Goal: Task Accomplishment & Management: Use online tool/utility

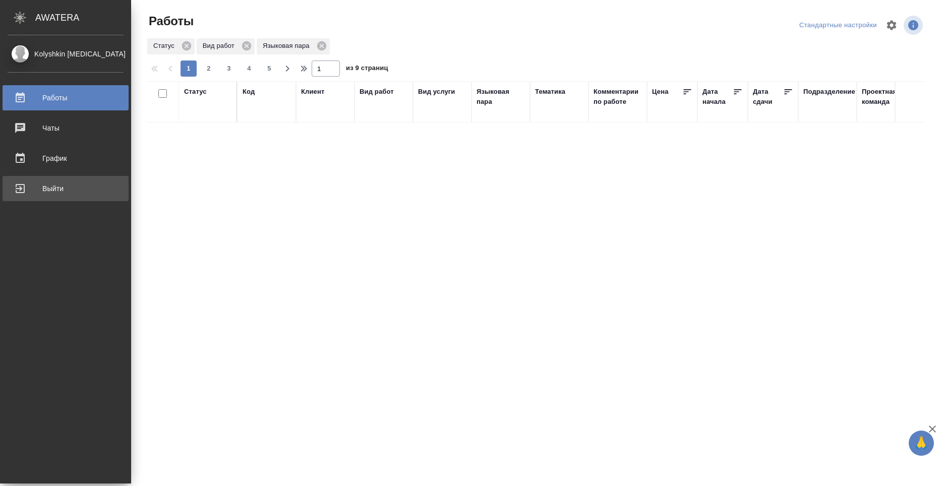
click at [15, 183] on div "Выйти" at bounding box center [66, 188] width 116 height 15
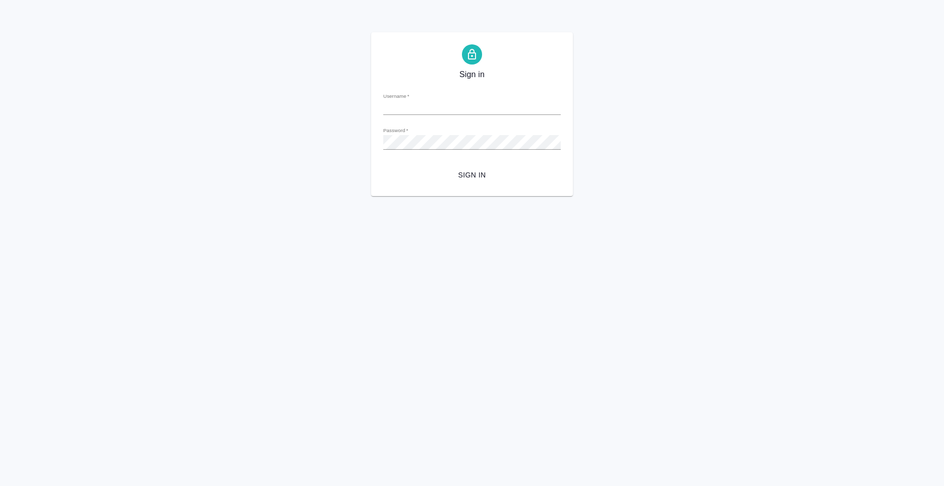
type input "[PERSON_NAME][EMAIL_ADDRESS][DOMAIN_NAME]"
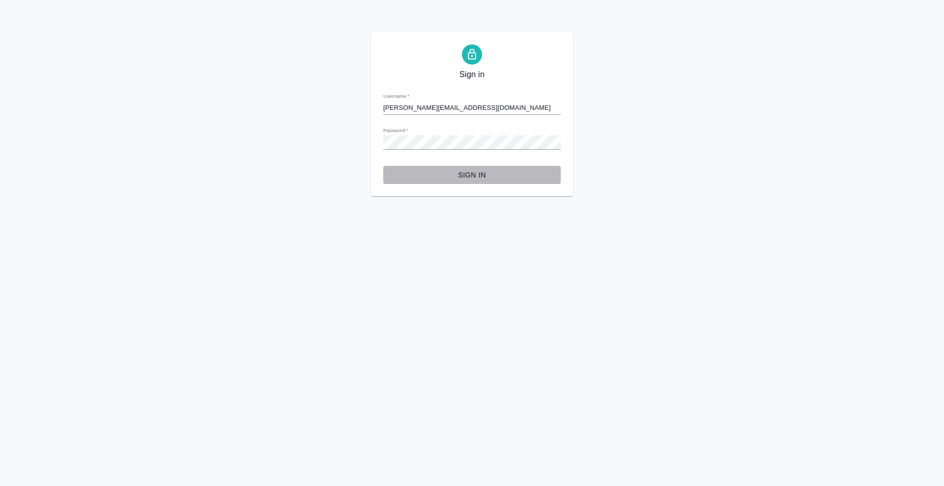
click at [477, 178] on span "Sign in" at bounding box center [472, 175] width 161 height 13
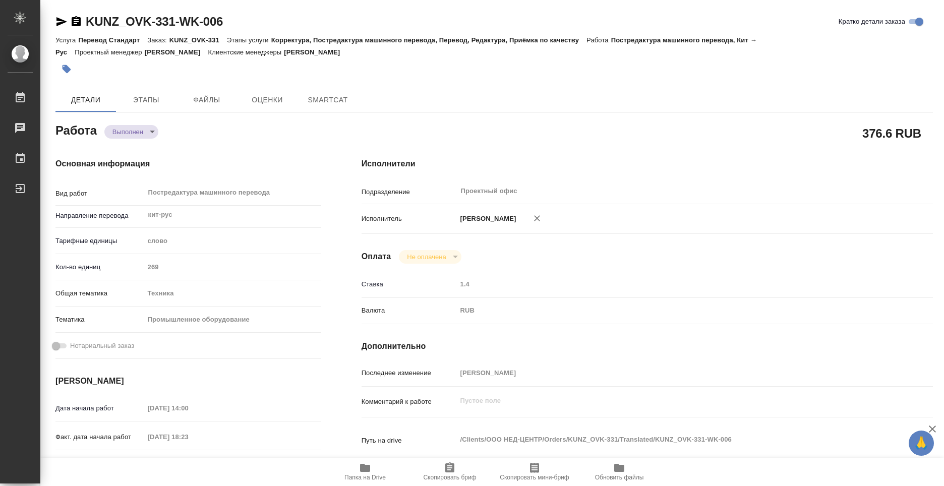
type textarea "x"
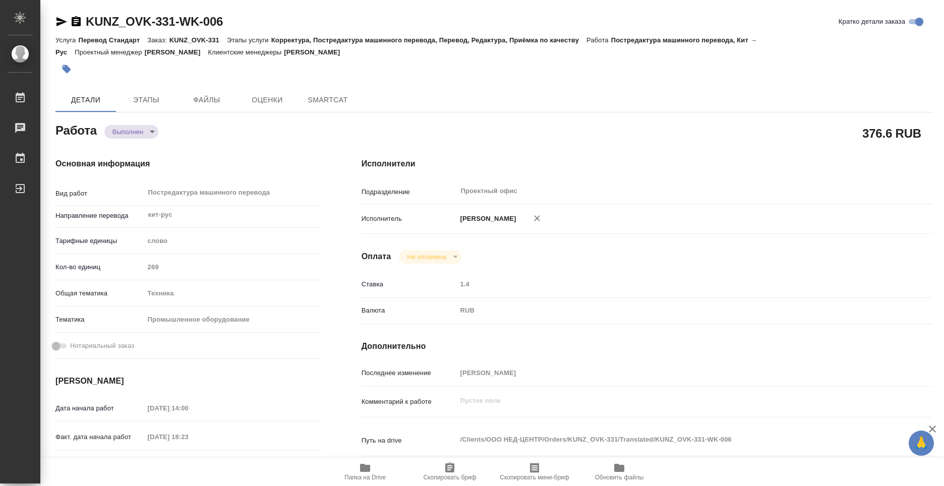
type textarea "x"
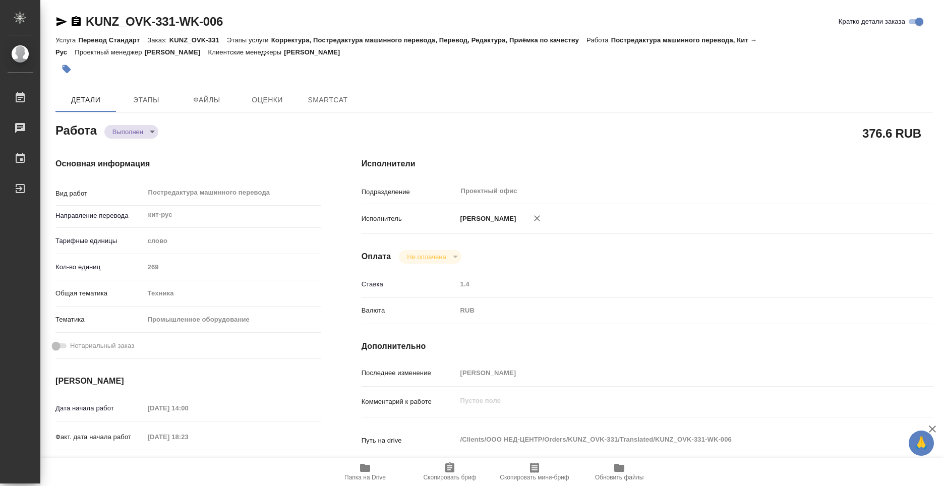
type textarea "x"
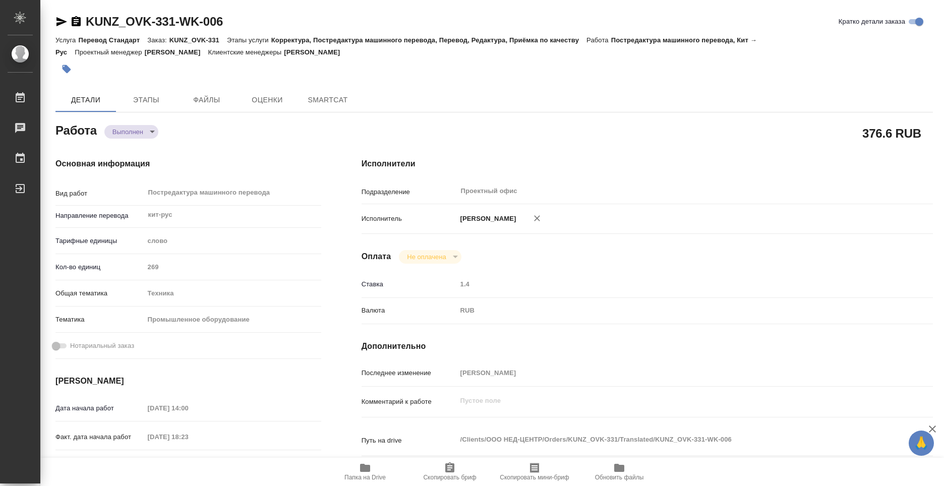
type textarea "x"
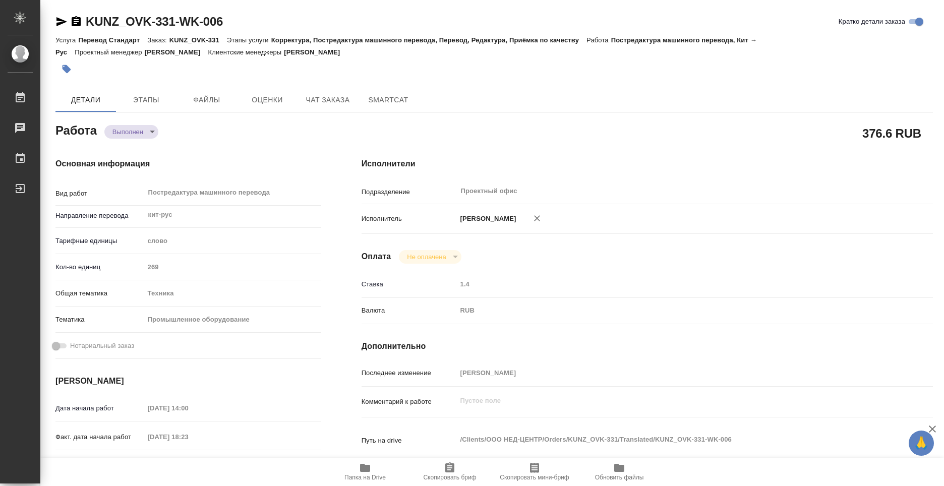
type textarea "x"
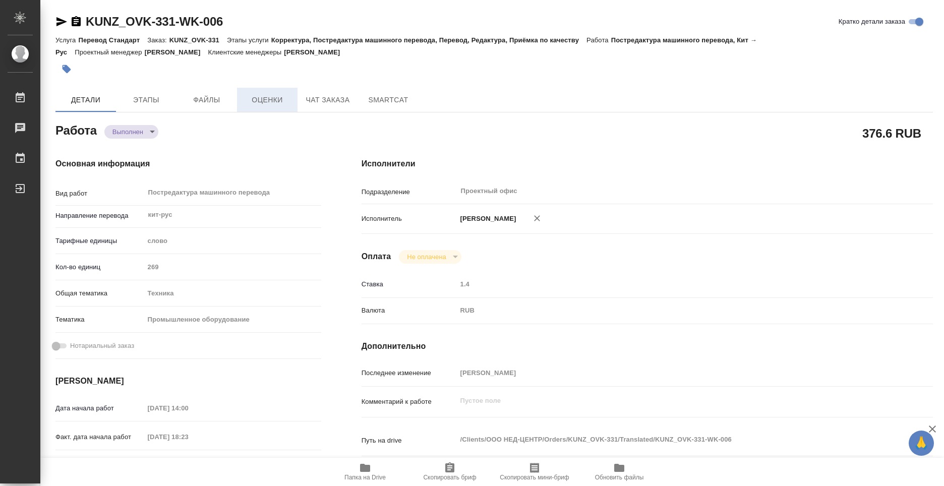
type textarea "x"
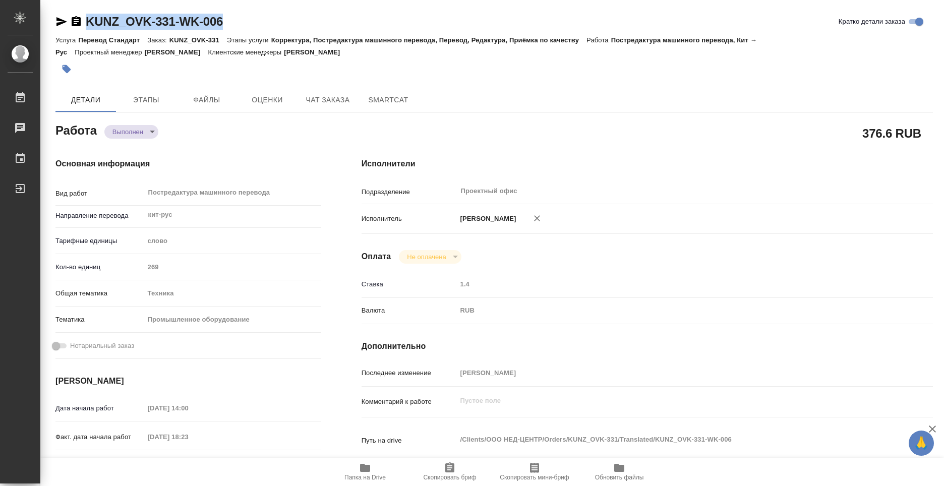
drag, startPoint x: 236, startPoint y: 19, endPoint x: 87, endPoint y: 27, distance: 149.0
click at [87, 27] on div "KUNZ_OVK-331-WK-006 [PERSON_NAME] детали заказа" at bounding box center [494, 22] width 878 height 16
copy link "KUNZ_OVK-331-WK-006"
